Goal: Transaction & Acquisition: Subscribe to service/newsletter

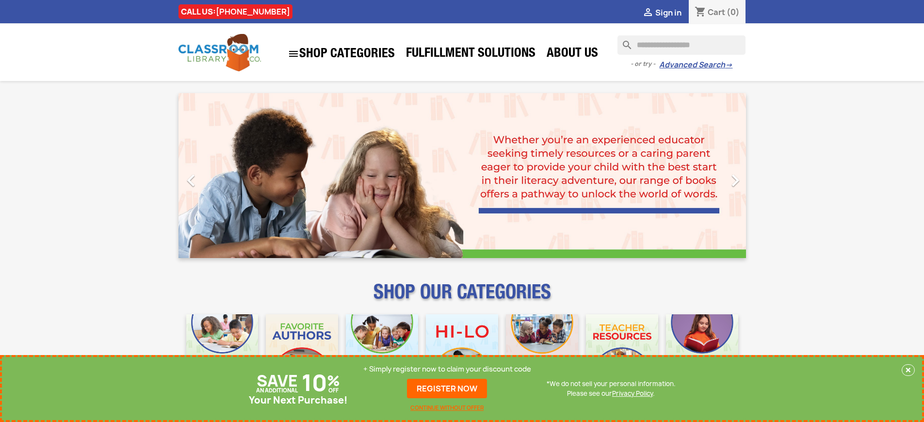
click at [447, 369] on p "+ Simply register now to claim your discount code" at bounding box center [447, 369] width 168 height 10
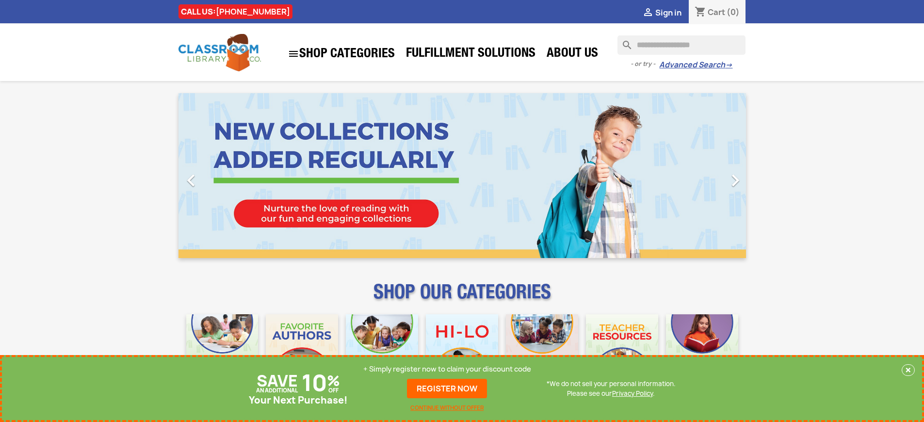
click at [447, 369] on p "+ Simply register now to claim your discount code" at bounding box center [447, 369] width 168 height 10
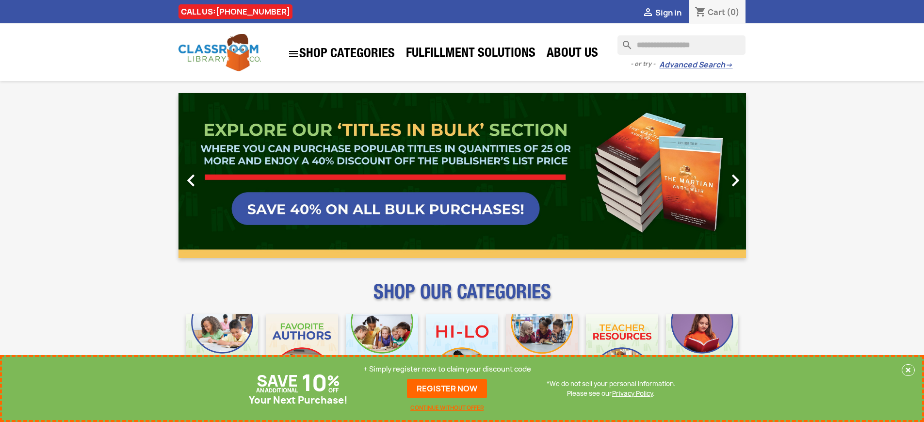
click at [447, 369] on p "+ Simply register now to claim your discount code" at bounding box center [447, 369] width 168 height 10
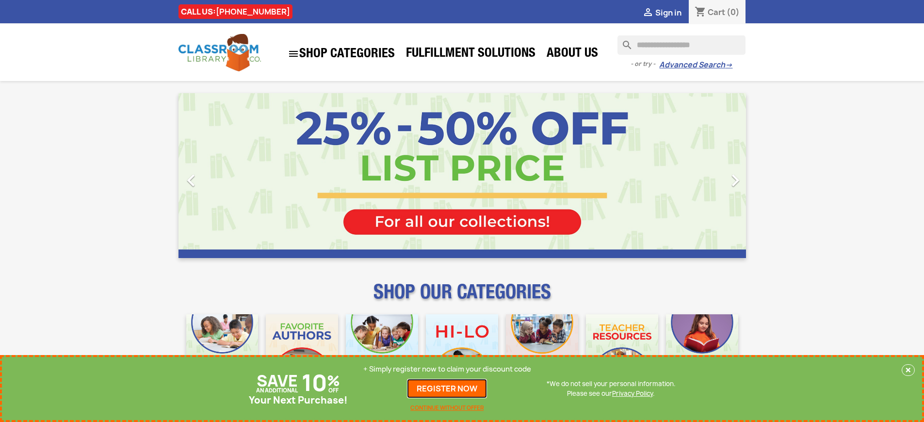
click at [447, 388] on link "REGISTER NOW" at bounding box center [447, 388] width 80 height 19
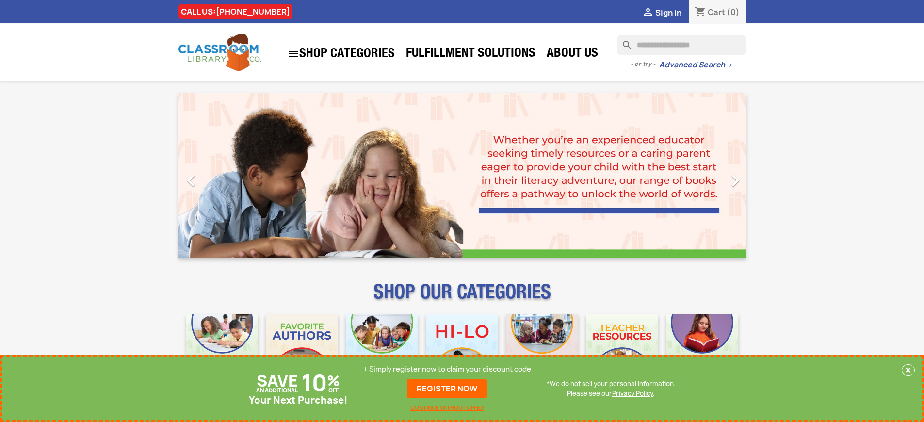
click at [447, 369] on p "+ Simply register now to claim your discount code" at bounding box center [447, 369] width 168 height 10
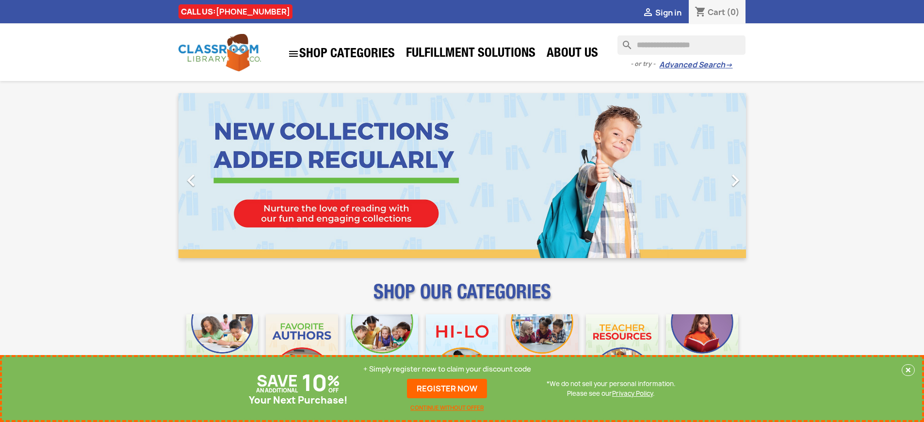
click at [447, 369] on p "+ Simply register now to claim your discount code" at bounding box center [447, 369] width 168 height 10
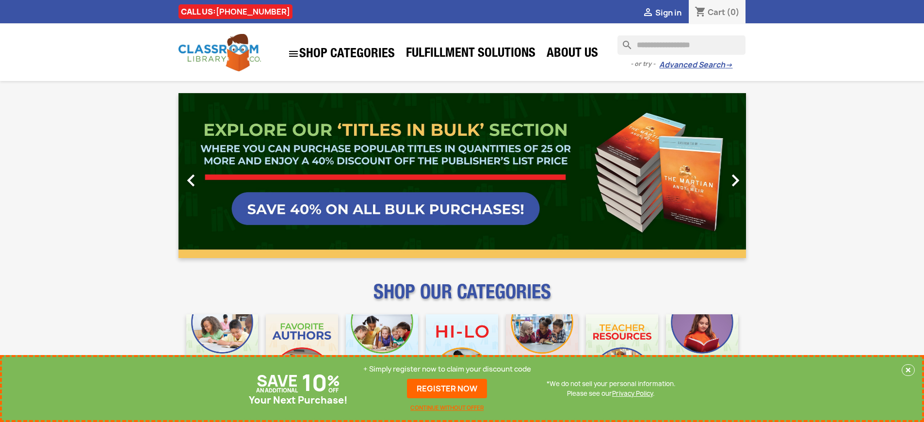
click at [447, 369] on p "+ Simply register now to claim your discount code" at bounding box center [447, 369] width 168 height 10
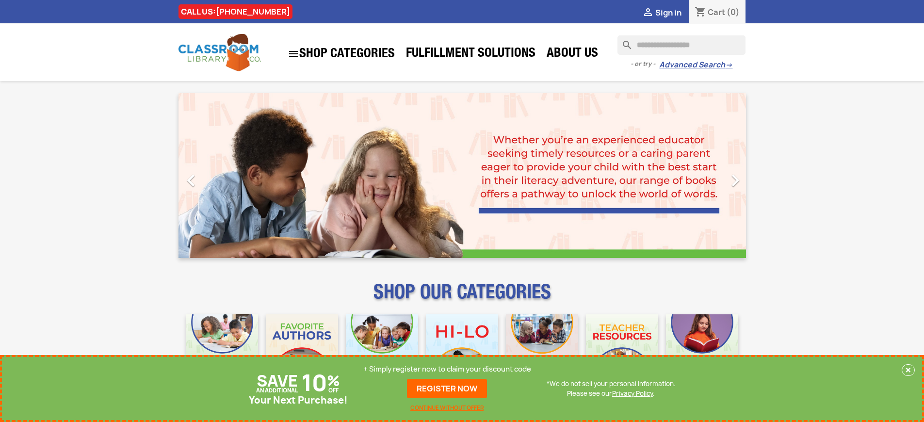
click at [447, 369] on p "+ Simply register now to claim your discount code" at bounding box center [447, 369] width 168 height 10
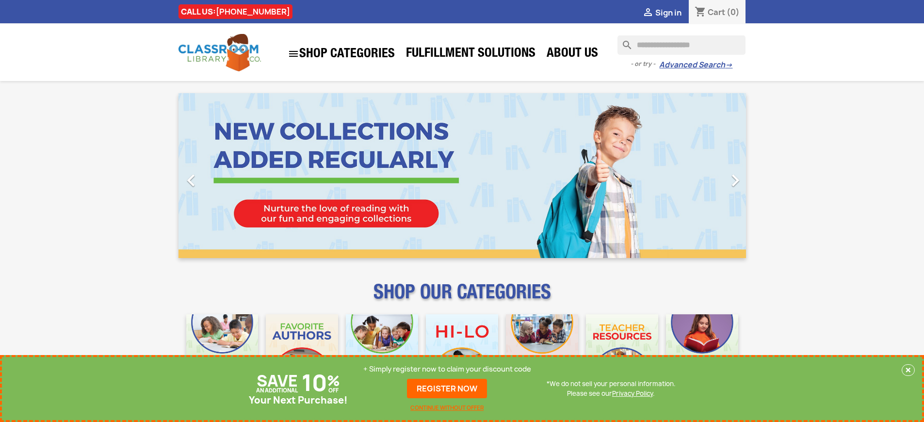
click at [447, 369] on p "+ Simply register now to claim your discount code" at bounding box center [447, 369] width 168 height 10
click at [447, 388] on link "REGISTER NOW" at bounding box center [447, 388] width 80 height 19
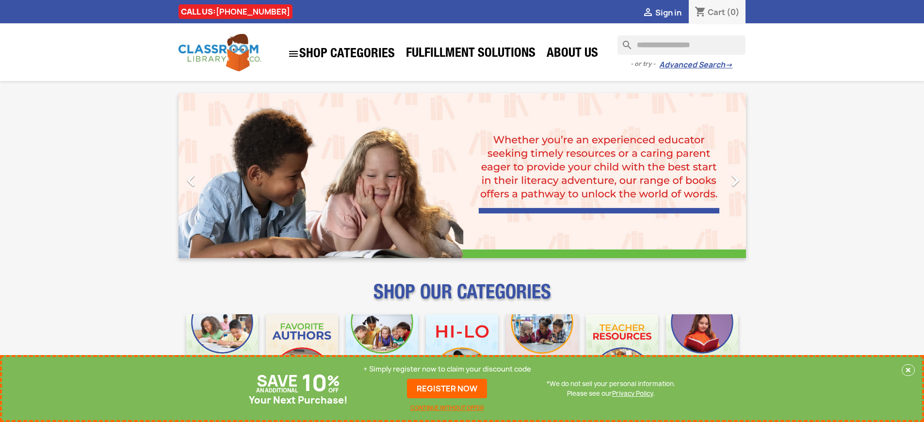
click at [447, 369] on p "+ Simply register now to claim your discount code" at bounding box center [447, 369] width 168 height 10
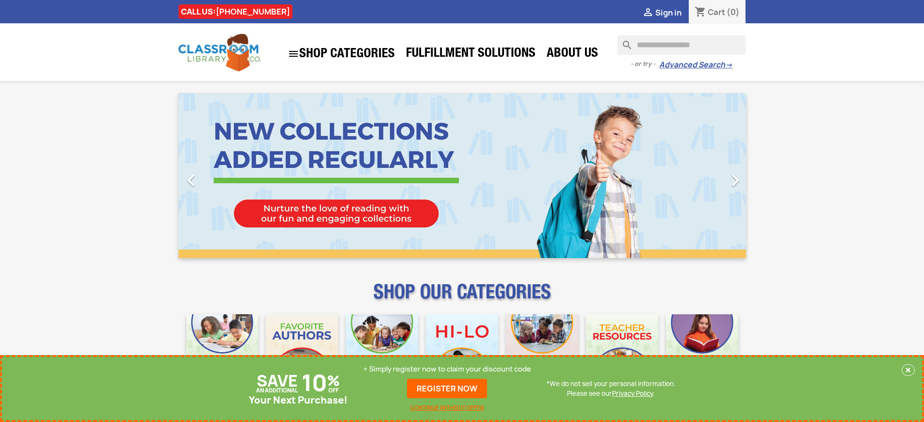
click at [447, 369] on p "+ Simply register now to claim your discount code" at bounding box center [447, 369] width 168 height 10
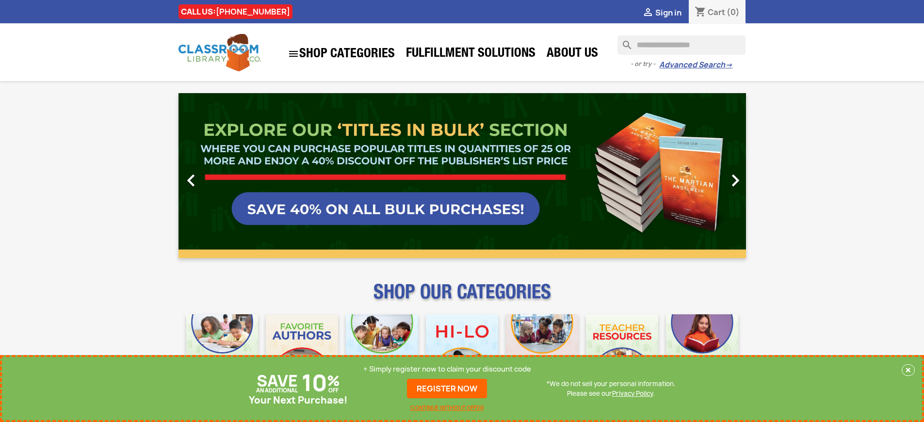
click at [447, 388] on link "REGISTER NOW" at bounding box center [447, 388] width 80 height 19
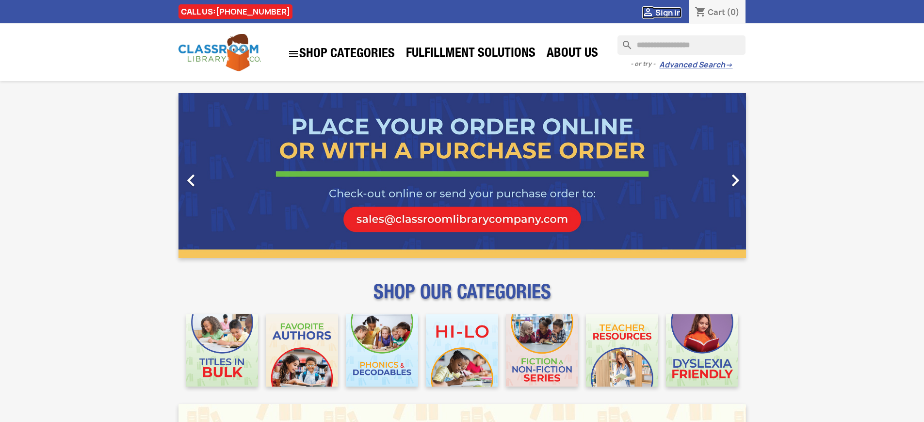
click at [668, 12] on span "Sign in" at bounding box center [668, 12] width 26 height 11
